Goal: Task Accomplishment & Management: Use online tool/utility

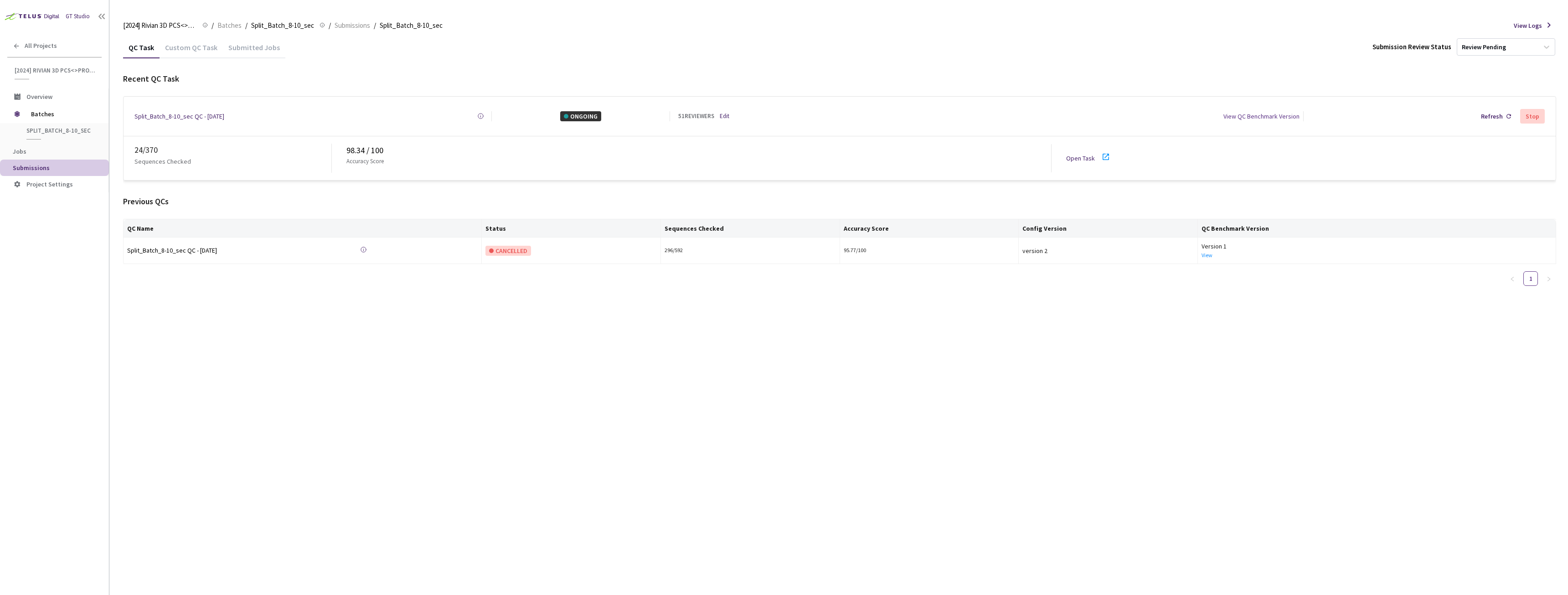
click at [1086, 154] on link "Open Task" at bounding box center [1080, 158] width 29 height 8
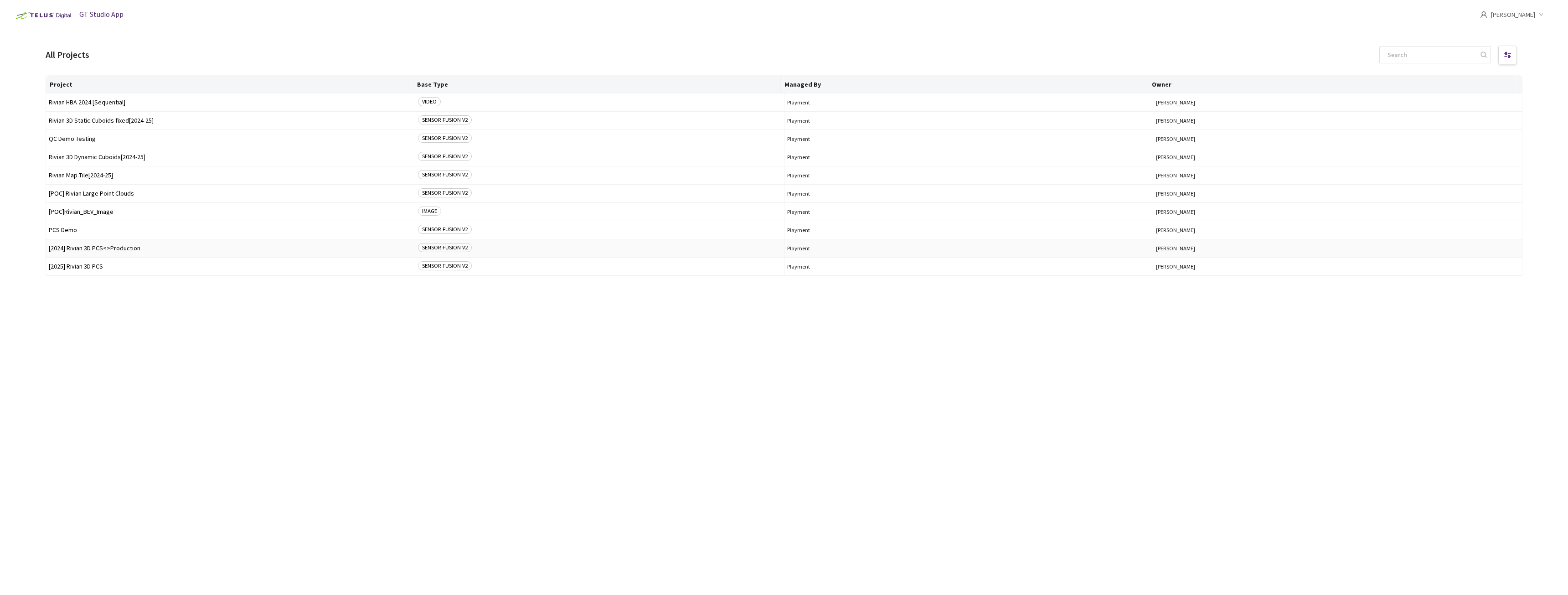
click at [82, 247] on span "[2024] Rivian 3D PCS<>Production" at bounding box center [230, 248] width 363 height 7
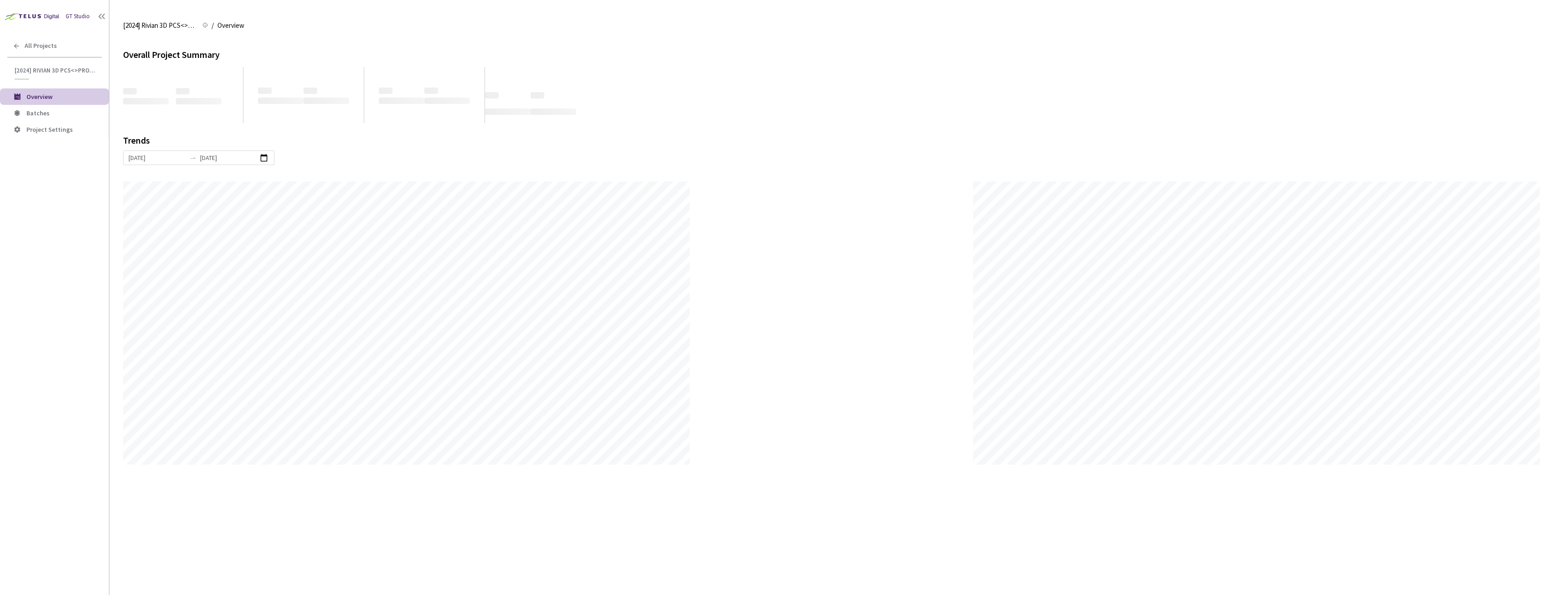
scroll to position [595, 1568]
click at [68, 106] on li "Batches" at bounding box center [54, 113] width 109 height 16
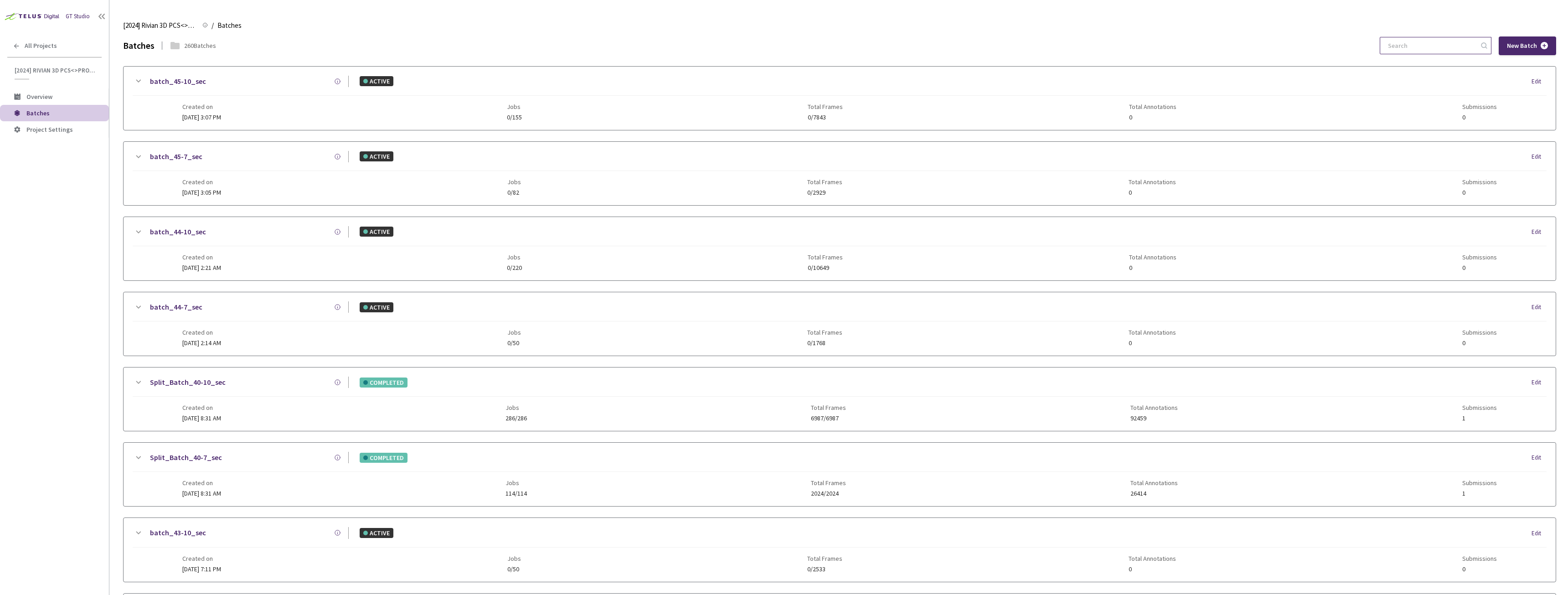
click at [1415, 43] on input at bounding box center [1431, 45] width 97 height 16
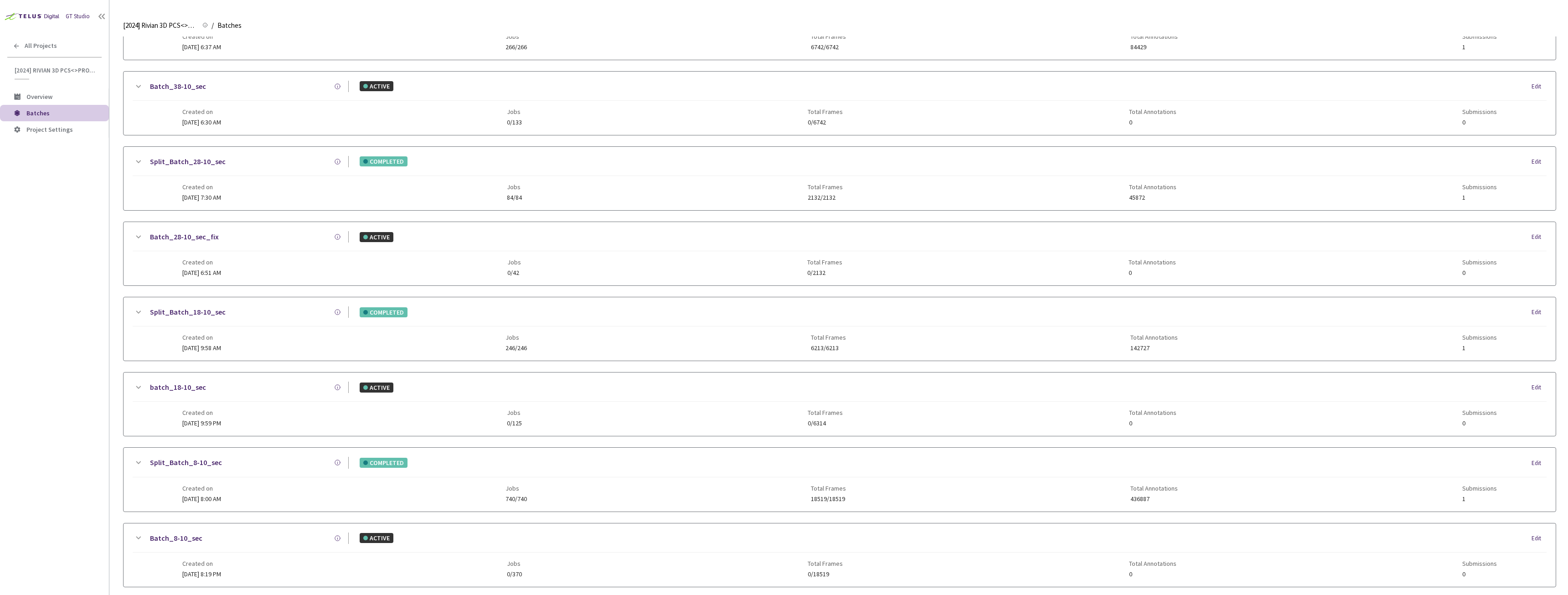
scroll to position [109, 0]
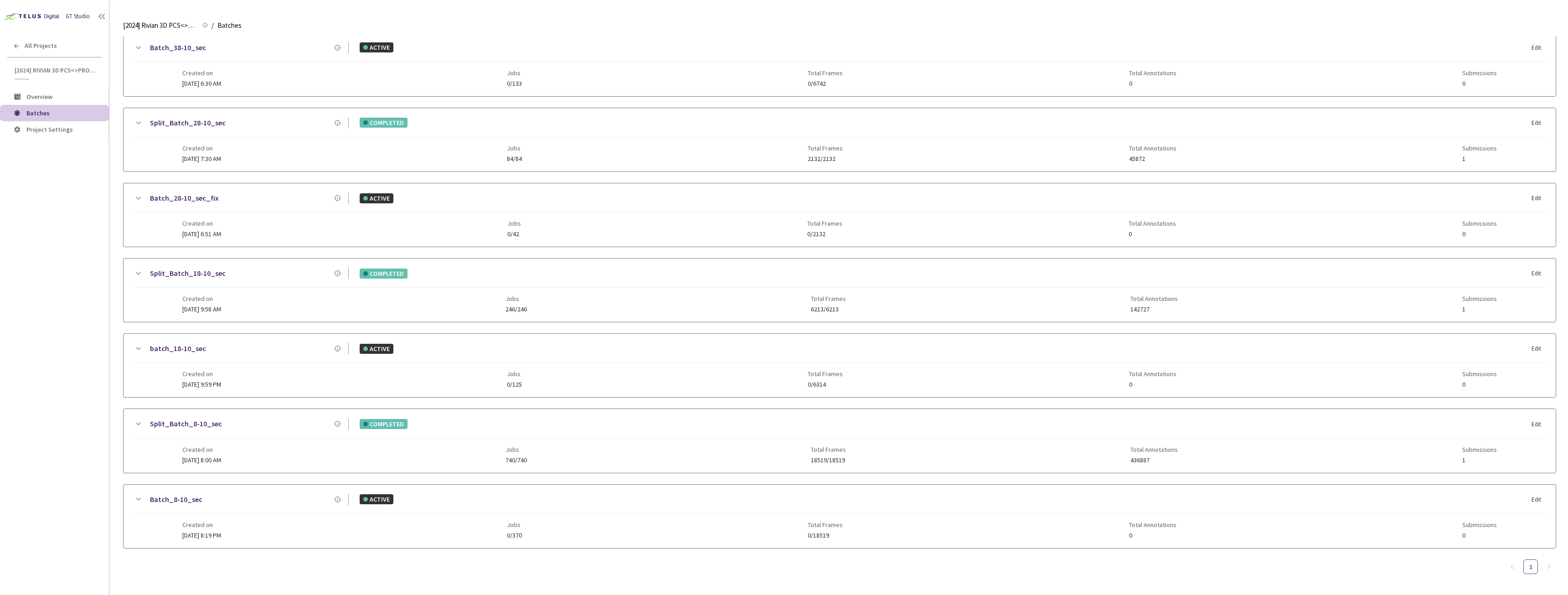
type input "8-10"
click at [186, 424] on link "Split_Batch_8-10_sec" at bounding box center [186, 424] width 72 height 12
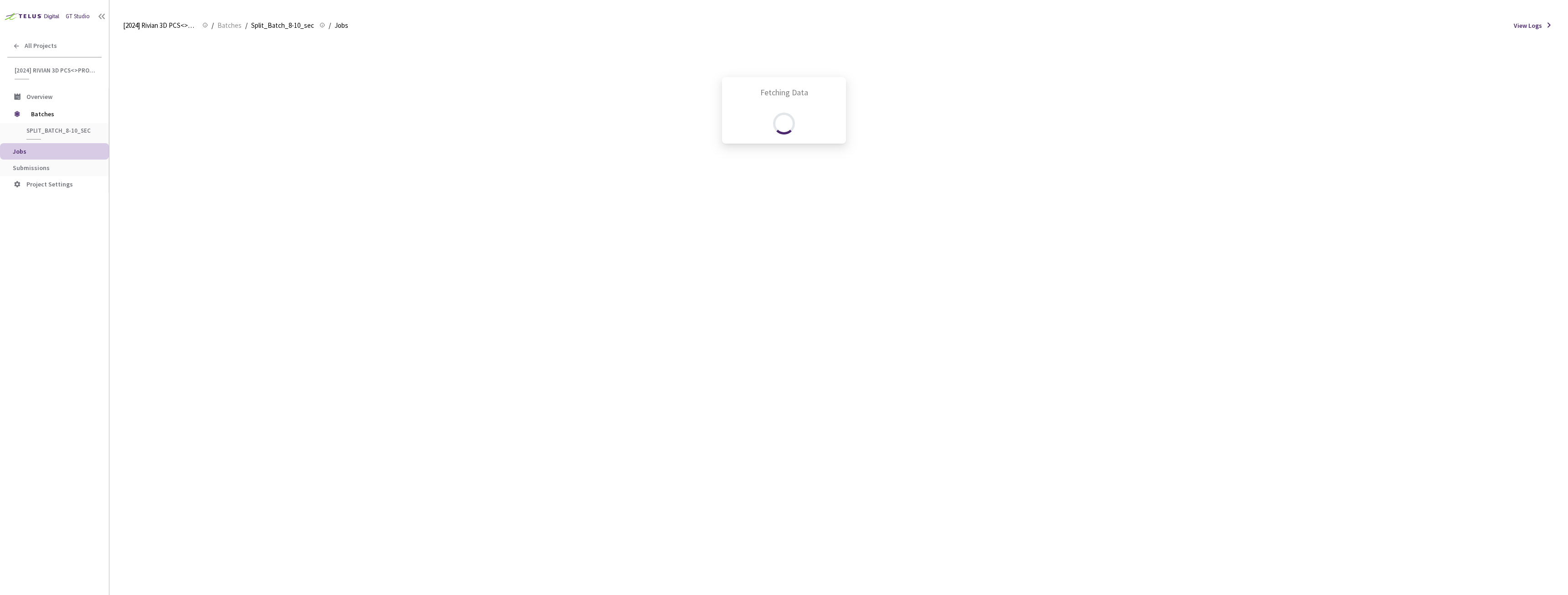
click at [35, 160] on div "Fetching Data" at bounding box center [784, 297] width 1568 height 595
click at [35, 164] on div "Fetching Data" at bounding box center [784, 297] width 1568 height 595
click at [35, 166] on div "Fetching Data" at bounding box center [784, 297] width 1568 height 595
click at [35, 167] on div "Fetching Data" at bounding box center [784, 297] width 1568 height 595
click at [37, 168] on div "Fetching Data" at bounding box center [784, 297] width 1568 height 595
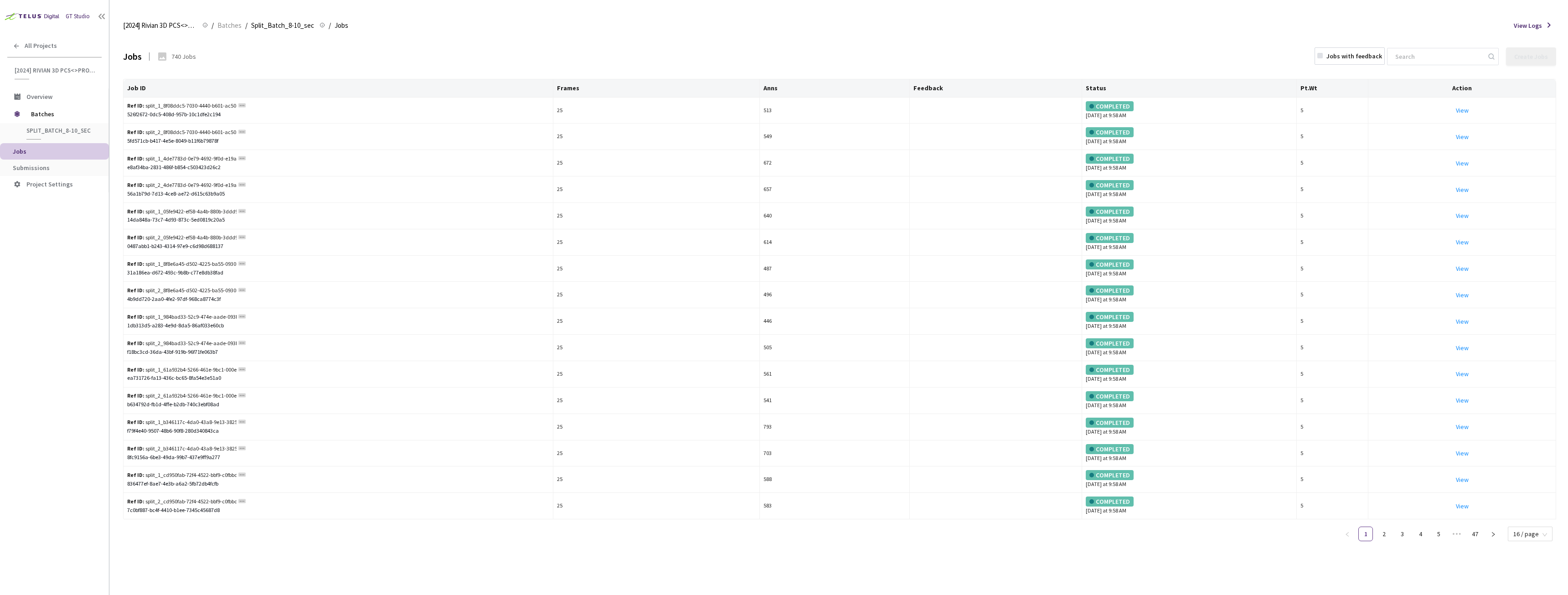
click at [37, 168] on span "Submissions" at bounding box center [31, 167] width 37 height 8
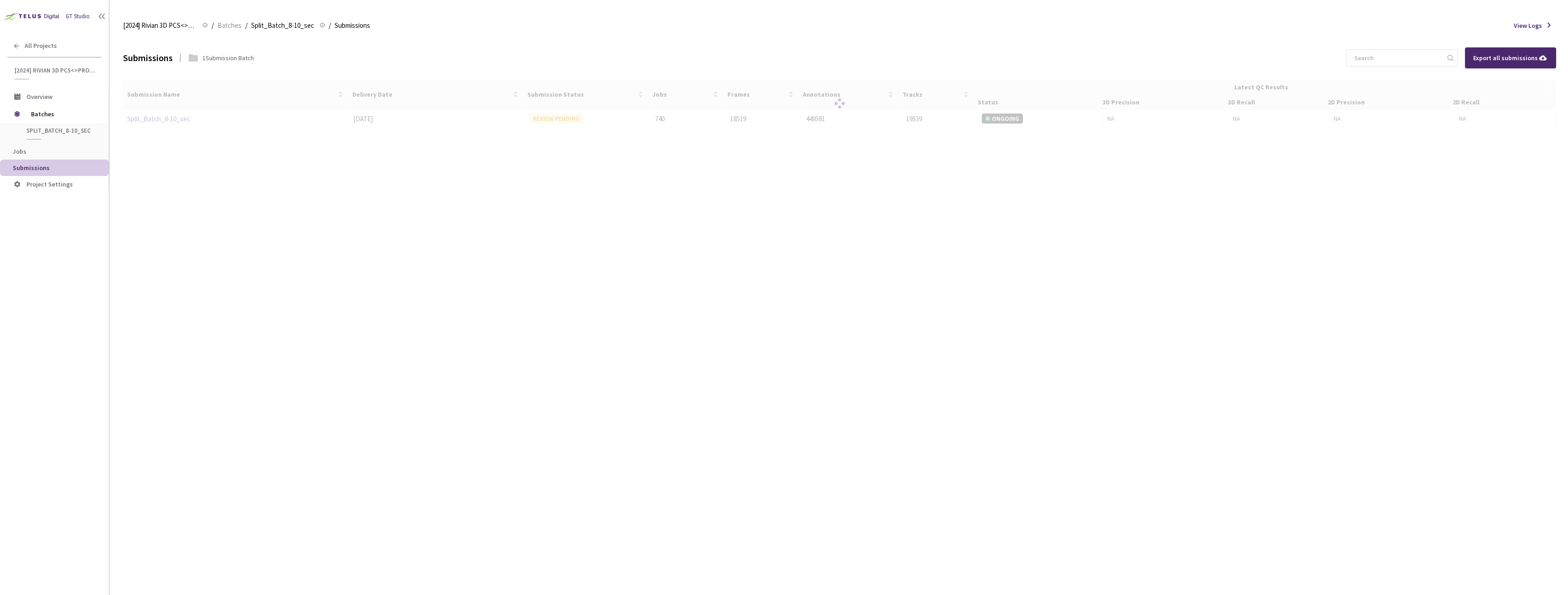
click at [37, 168] on span "Submissions" at bounding box center [31, 167] width 37 height 8
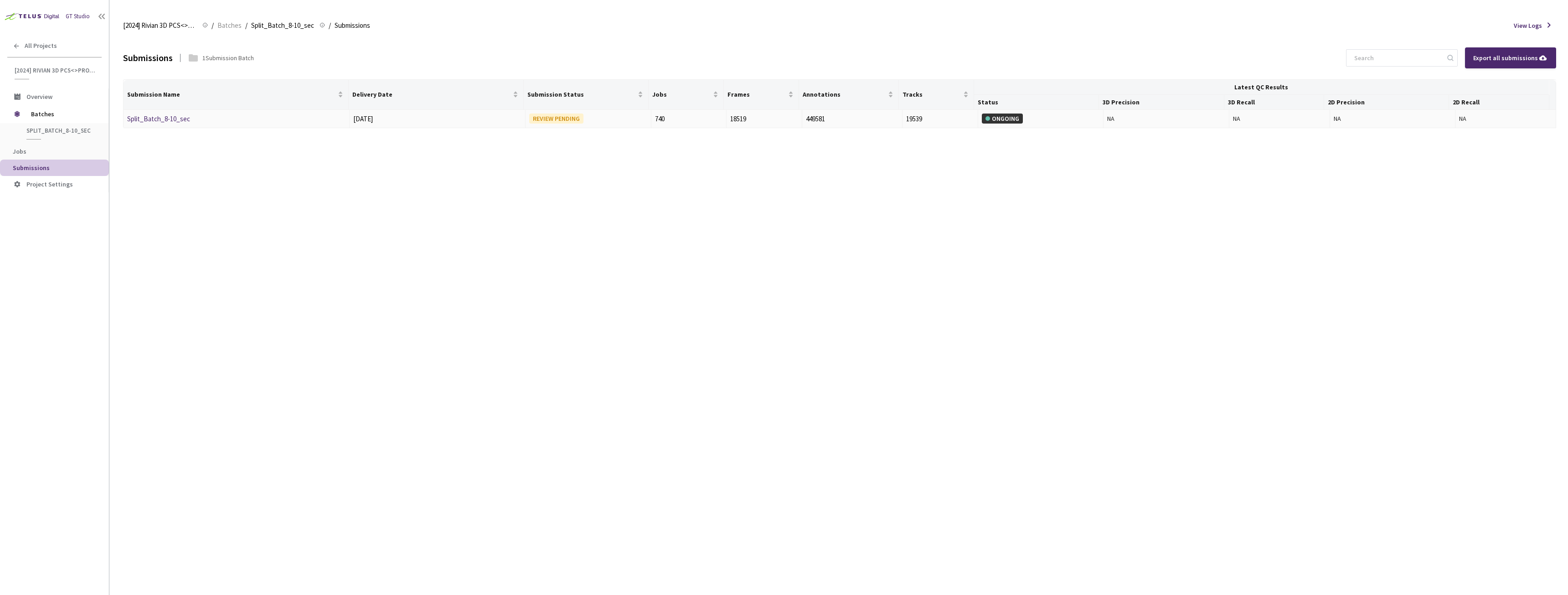
click at [151, 124] on div "Split_Batch_8-10_sec" at bounding box center [175, 119] width 97 height 11
click at [155, 119] on link "Split_Batch_8-10_sec" at bounding box center [158, 119] width 63 height 9
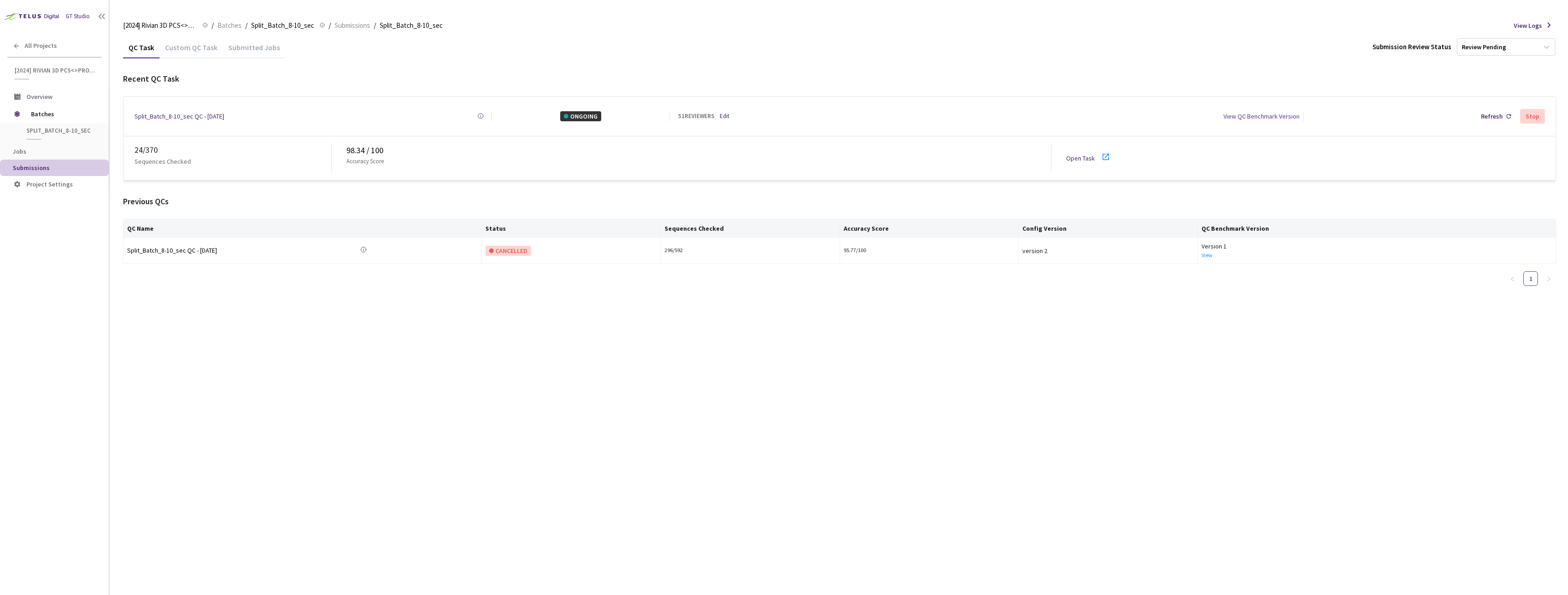
click at [1073, 155] on link "Open Task" at bounding box center [1080, 158] width 29 height 8
